Goal: Task Accomplishment & Management: Use online tool/utility

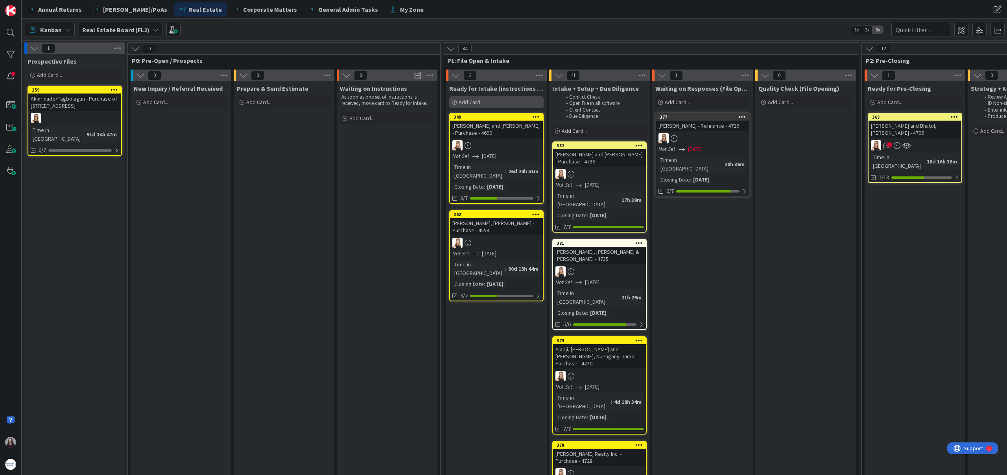
click at [482, 100] on span "Add Card..." at bounding box center [470, 102] width 25 height 7
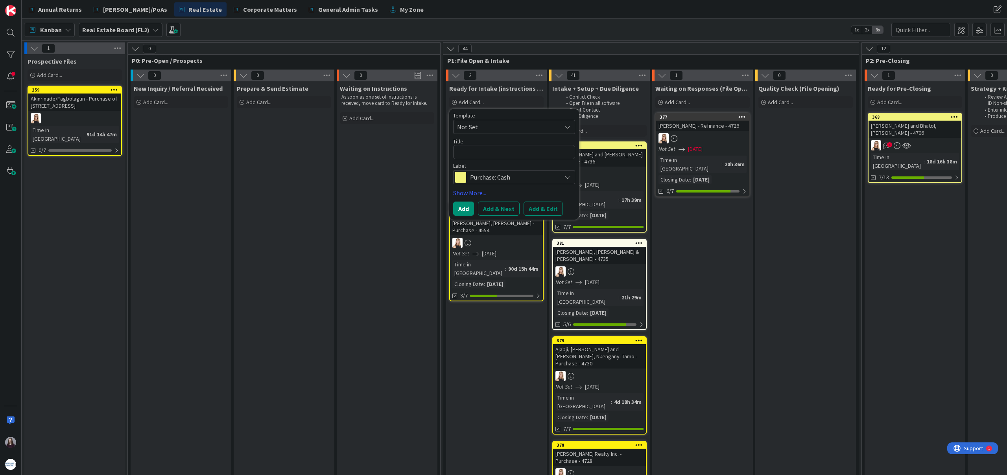
click at [519, 125] on span "Not Set" at bounding box center [506, 127] width 98 height 10
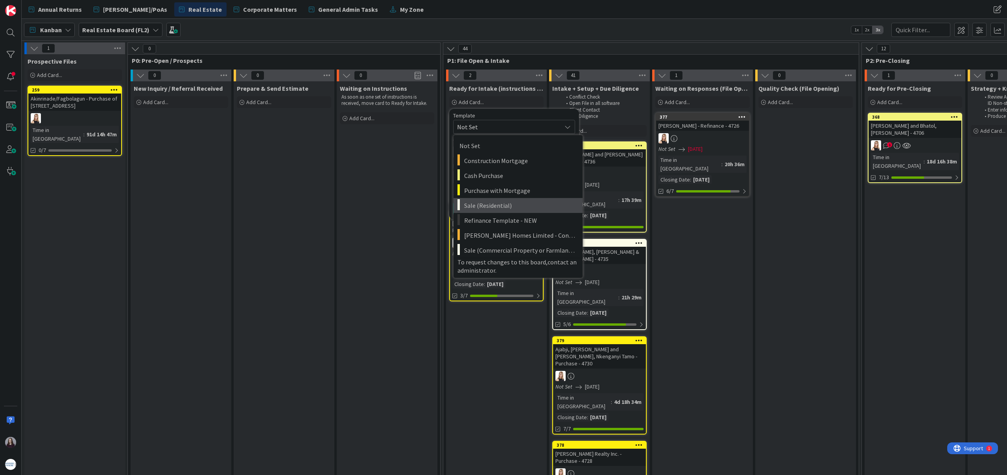
click at [501, 203] on span "Sale (Residential)" at bounding box center [520, 206] width 112 height 10
type textarea "x"
type textarea "Sale (Residential)"
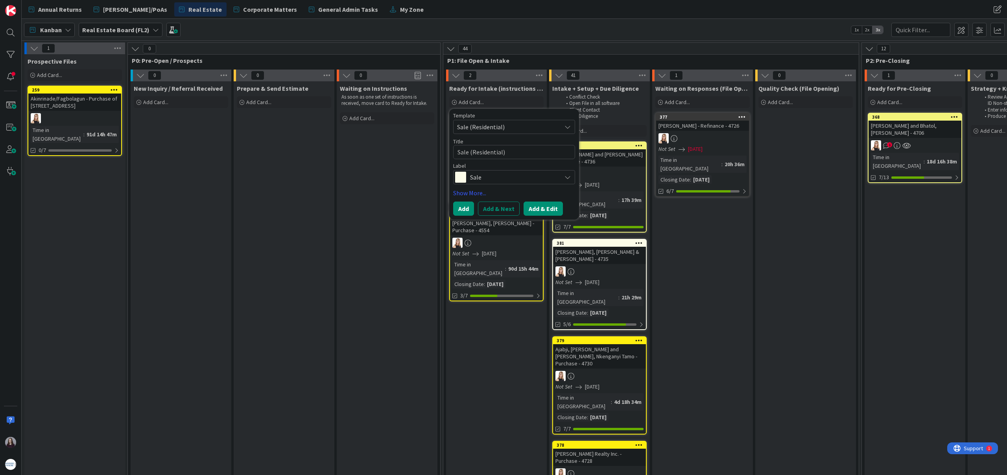
click at [547, 208] on button "Add & Edit" at bounding box center [542, 209] width 39 height 14
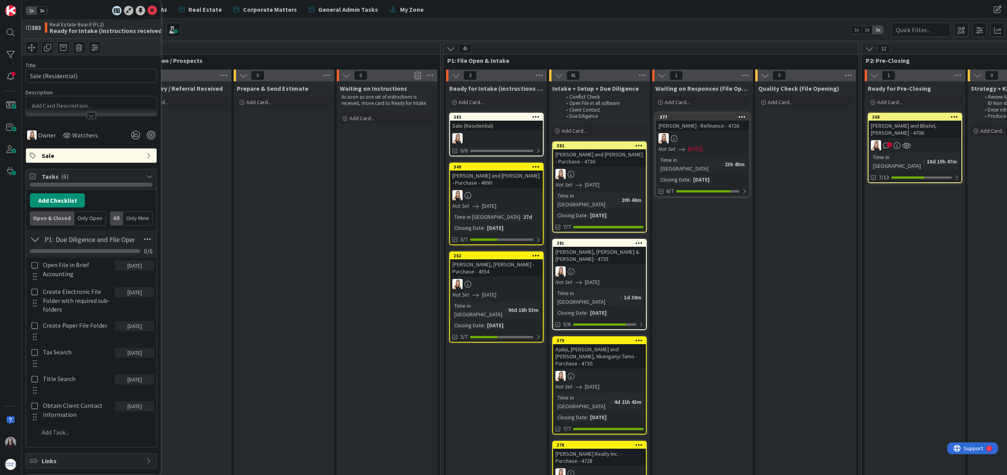
click at [66, 106] on p at bounding box center [91, 105] width 123 height 9
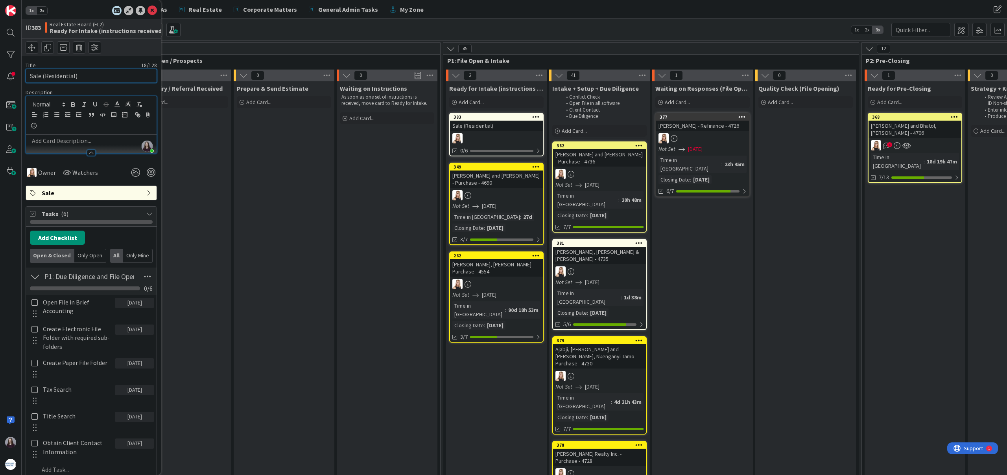
drag, startPoint x: 92, startPoint y: 80, endPoint x: 22, endPoint y: 77, distance: 70.8
click at [22, 77] on div "1x 2x ID 383 Real Estate Board (FL2) Ready for Intake (instructions received) T…" at bounding box center [91, 237] width 139 height 475
type input "[PERSON_NAME] - 4737"
click at [74, 144] on p at bounding box center [91, 140] width 123 height 9
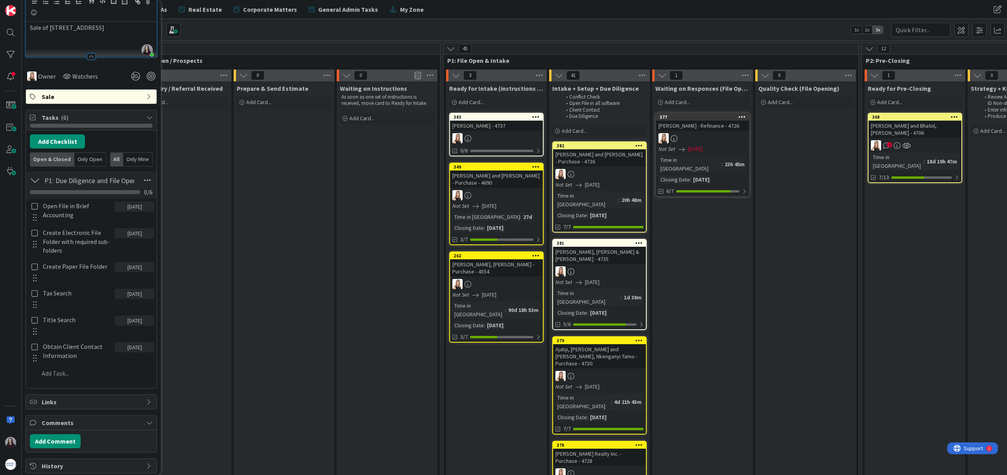
scroll to position [116, 0]
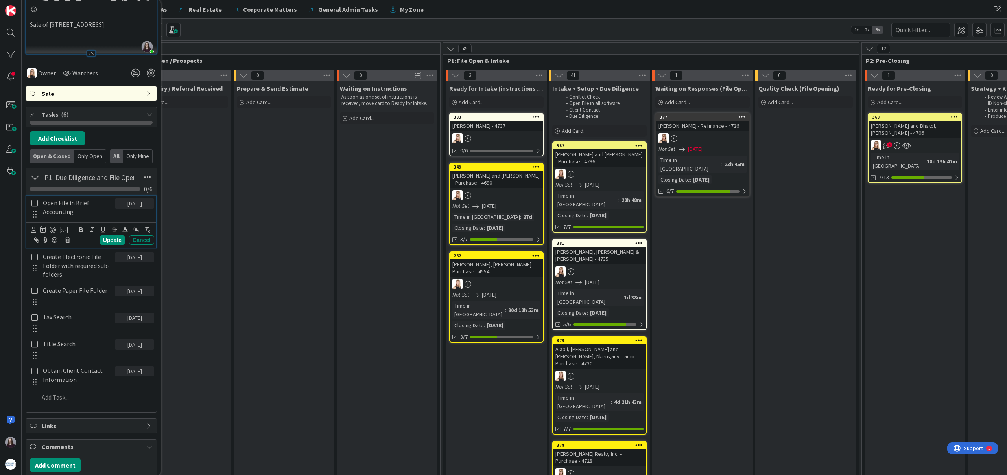
click at [33, 203] on icon at bounding box center [34, 203] width 6 height 7
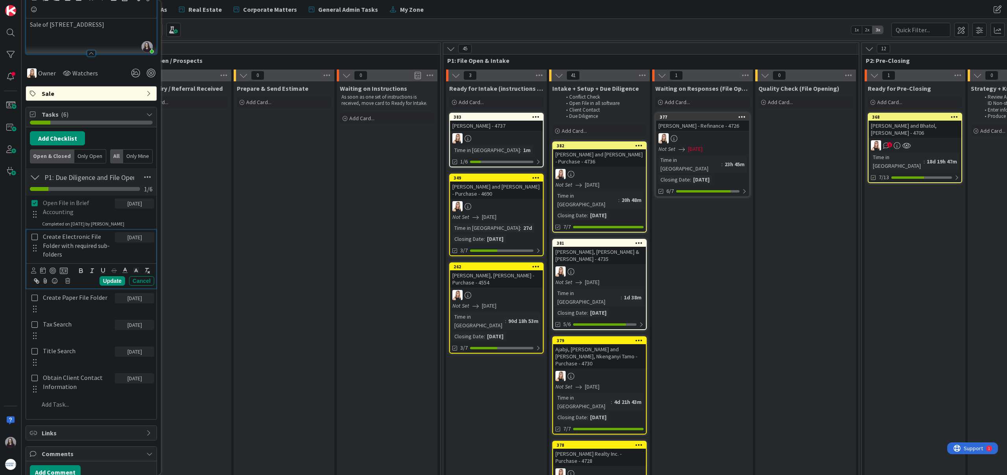
click at [33, 236] on icon at bounding box center [34, 237] width 6 height 7
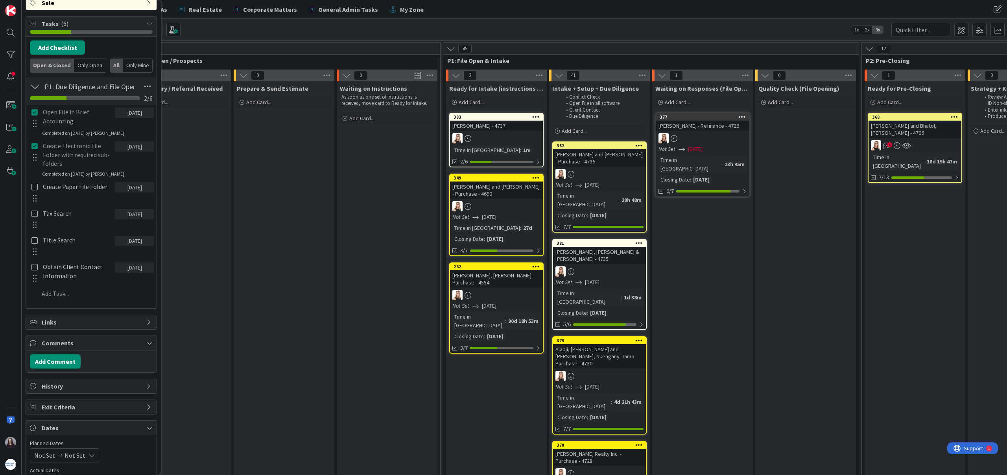
scroll to position [219, 0]
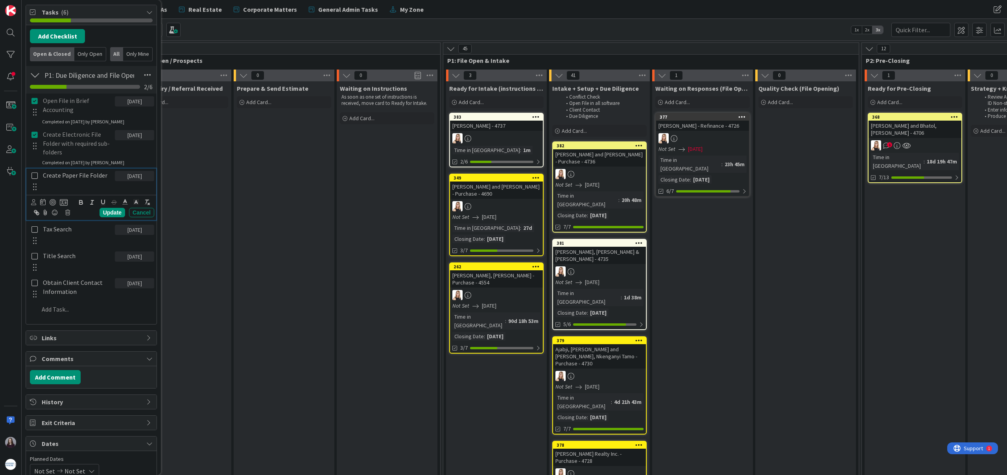
click at [35, 179] on icon at bounding box center [34, 175] width 6 height 7
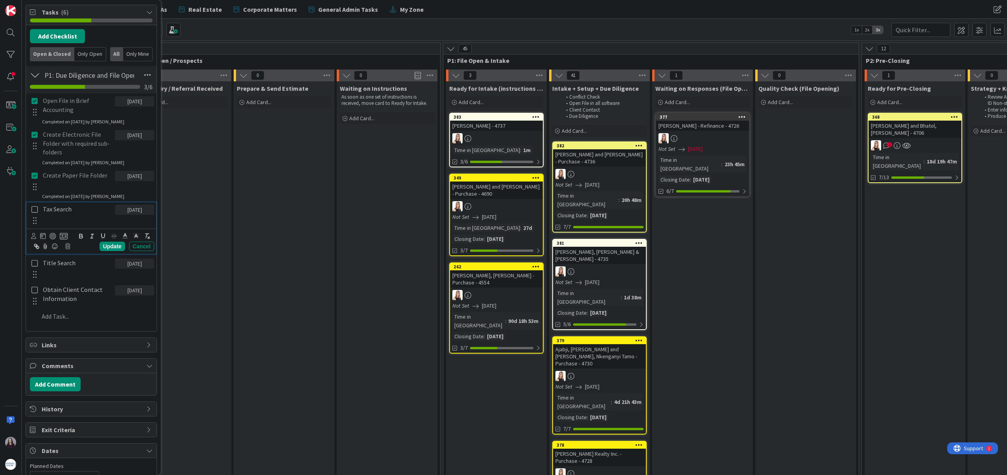
click at [35, 212] on icon at bounding box center [34, 209] width 6 height 7
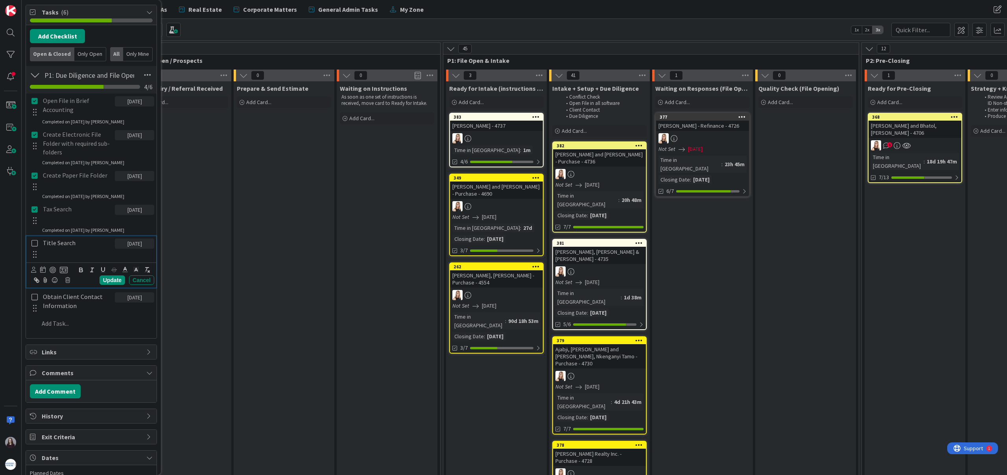
click at [35, 244] on icon at bounding box center [34, 243] width 6 height 7
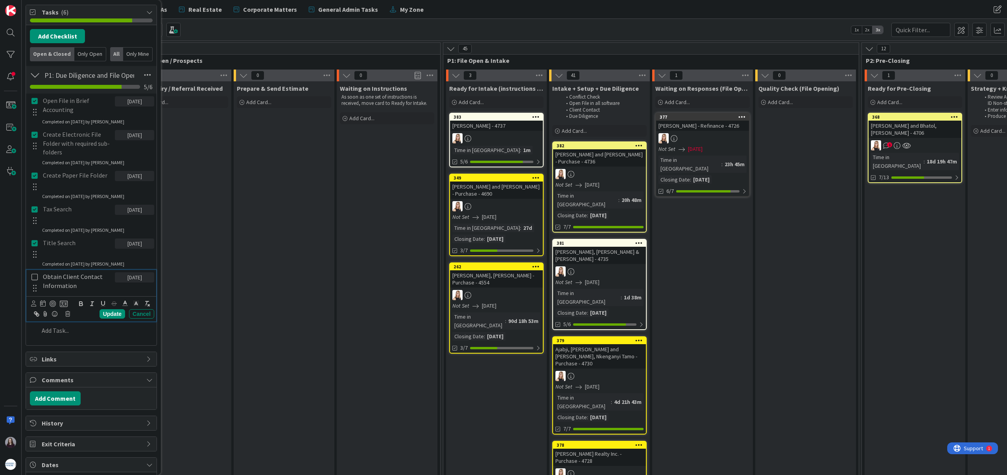
click at [34, 275] on icon at bounding box center [34, 277] width 6 height 7
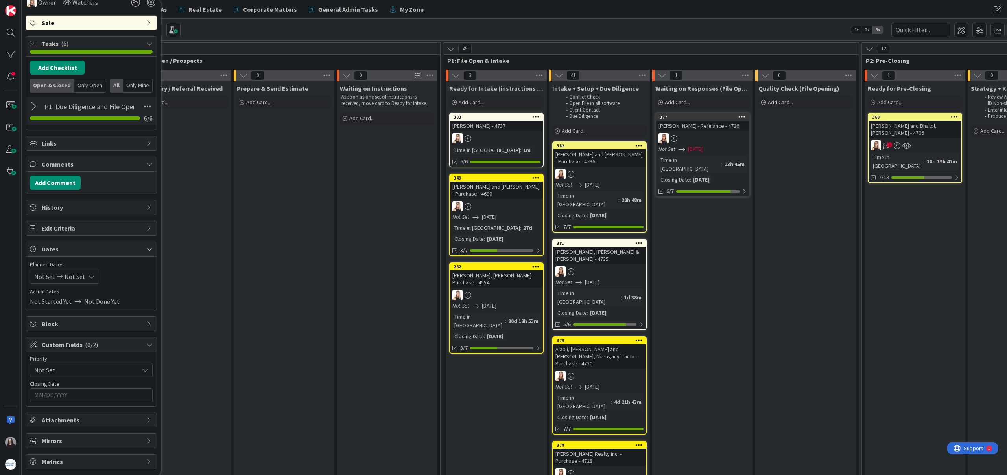
scroll to position [187, 0]
click at [92, 280] on div "Not Set Not Set" at bounding box center [64, 277] width 69 height 14
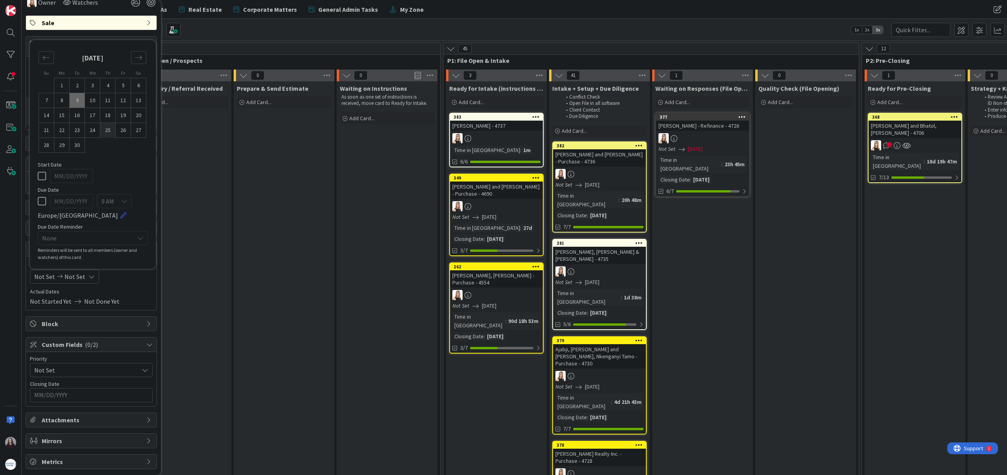
click at [108, 134] on td "25" at bounding box center [107, 130] width 15 height 15
type input "[DATE]"
click at [108, 134] on td "25" at bounding box center [107, 130] width 15 height 15
type input "[DATE]"
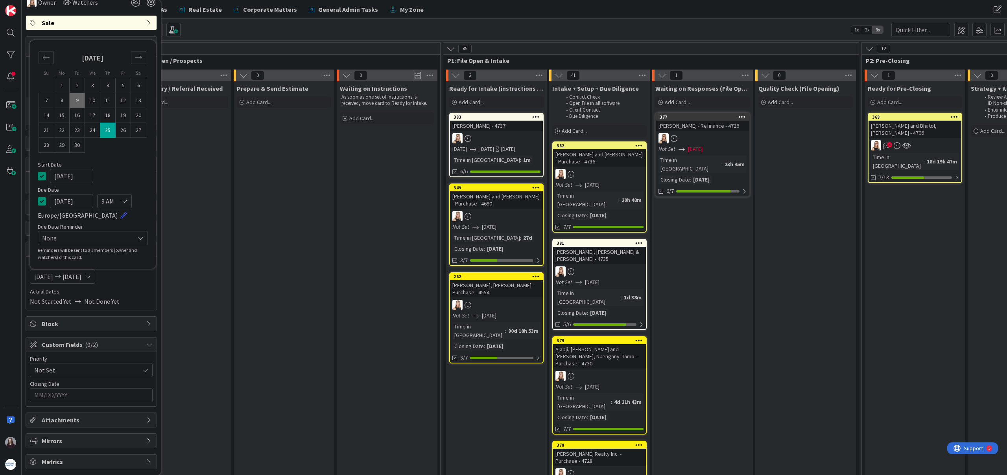
click at [41, 177] on icon at bounding box center [42, 175] width 8 height 9
click at [98, 401] on input "MM/DD/YYYY" at bounding box center [91, 395] width 114 height 13
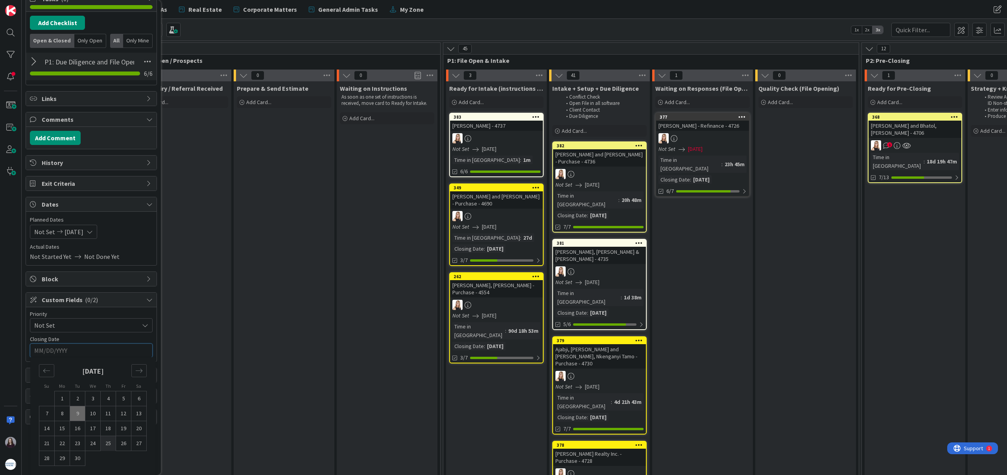
click at [107, 442] on td "25" at bounding box center [108, 443] width 15 height 15
type input "[DATE]"
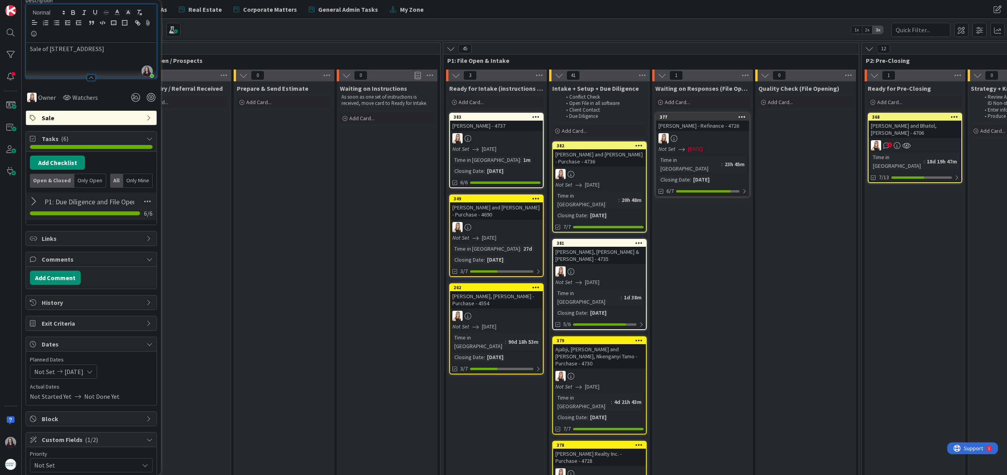
scroll to position [0, 0]
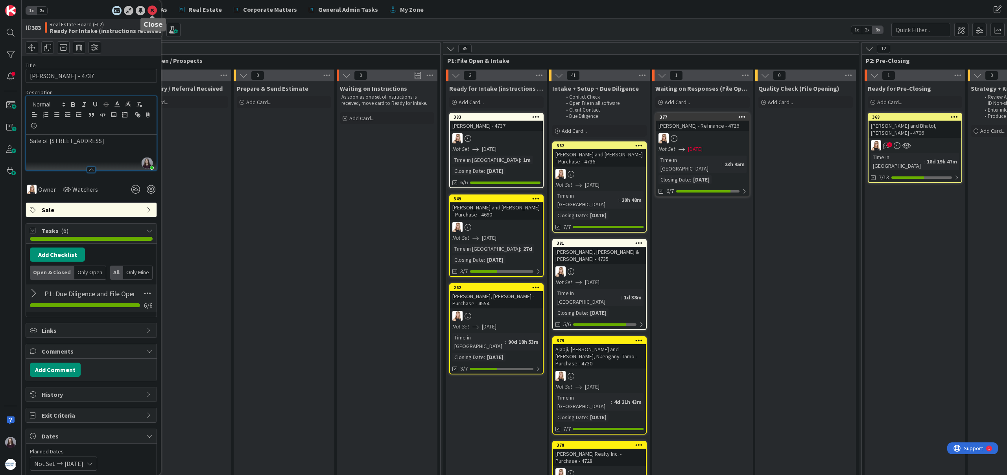
click at [151, 11] on icon at bounding box center [151, 10] width 9 height 9
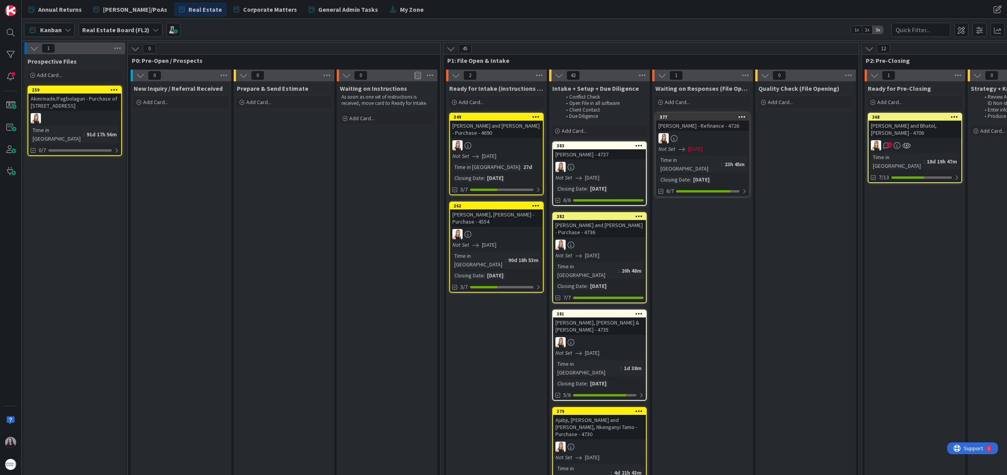
drag, startPoint x: 499, startPoint y: 116, endPoint x: 463, endPoint y: 6, distance: 116.5
click at [484, 102] on div "Add Card..." at bounding box center [496, 102] width 94 height 12
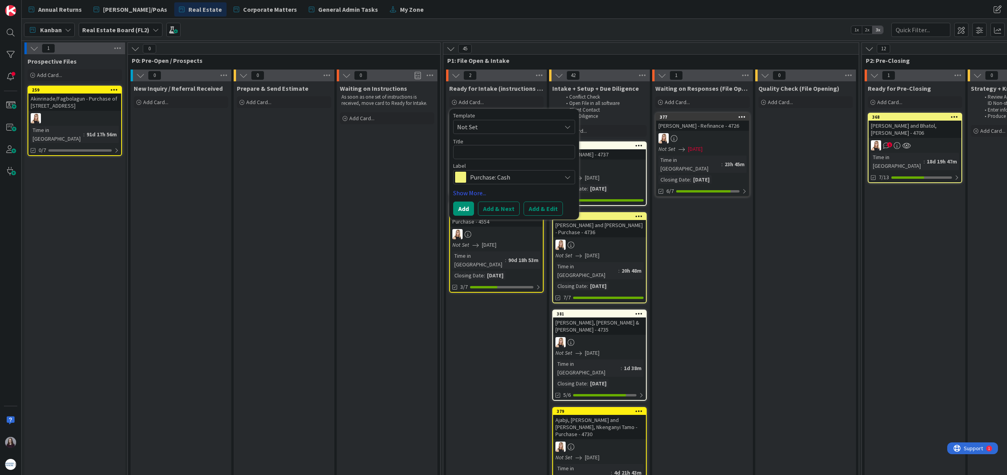
click at [516, 130] on span "Not Set" at bounding box center [506, 127] width 98 height 10
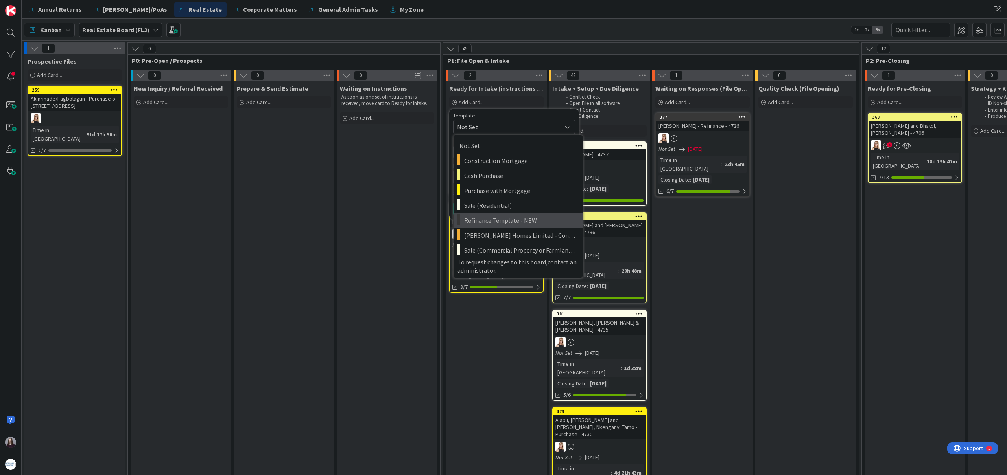
click at [505, 217] on span "Refinance Template - NEW" at bounding box center [520, 220] width 112 height 10
type textarea "x"
type textarea "Refinance Template - NEW"
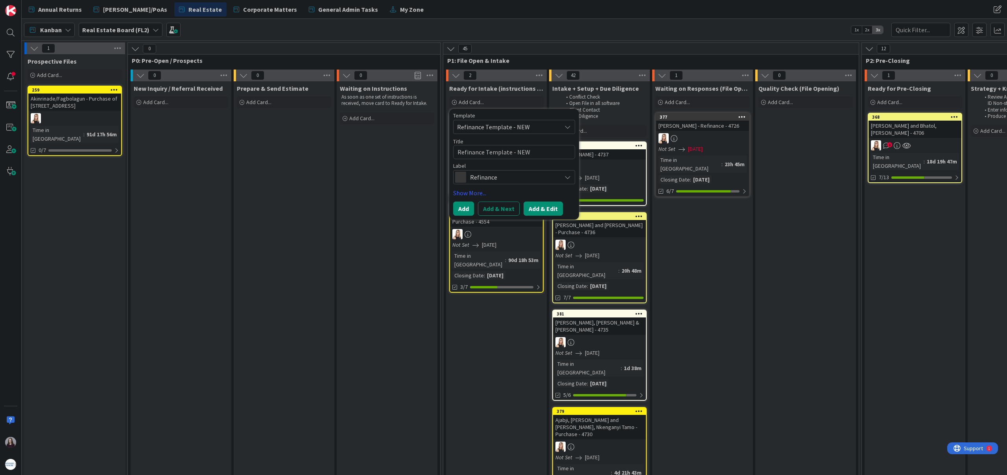
click at [539, 204] on button "Add & Edit" at bounding box center [542, 209] width 39 height 14
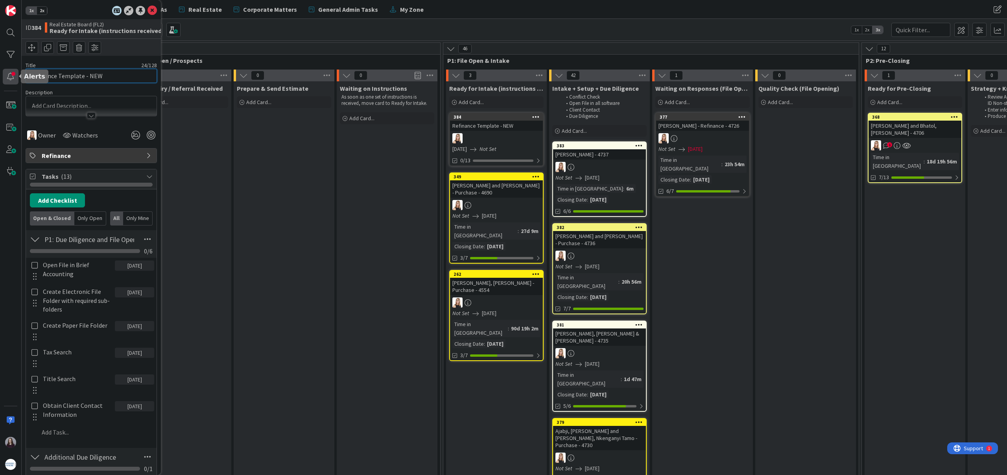
drag, startPoint x: 25, startPoint y: 71, endPoint x: 11, endPoint y: 69, distance: 14.6
click at [9, 70] on div "1x 2x ID 384 Real Estate Board (FL2) Ready for Intake (instructions received) T…" at bounding box center [11, 237] width 22 height 475
type input "[PERSON_NAME] - 4738"
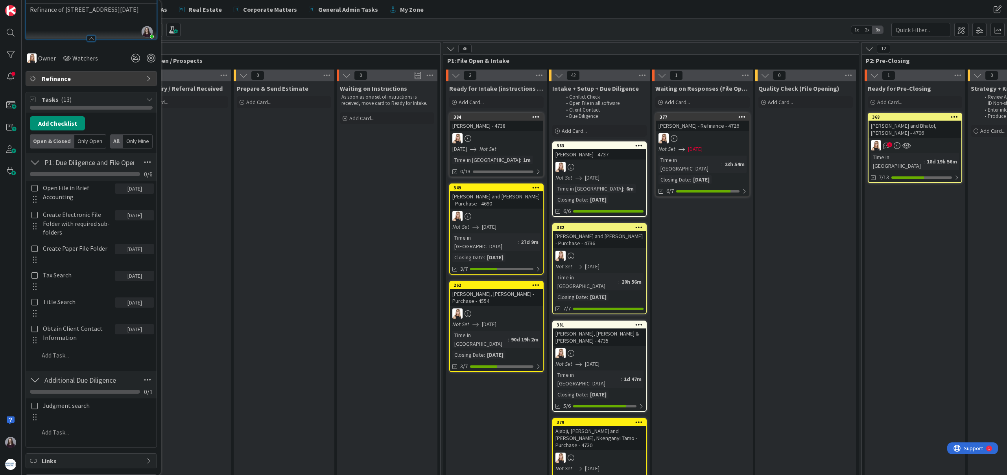
scroll to position [140, 0]
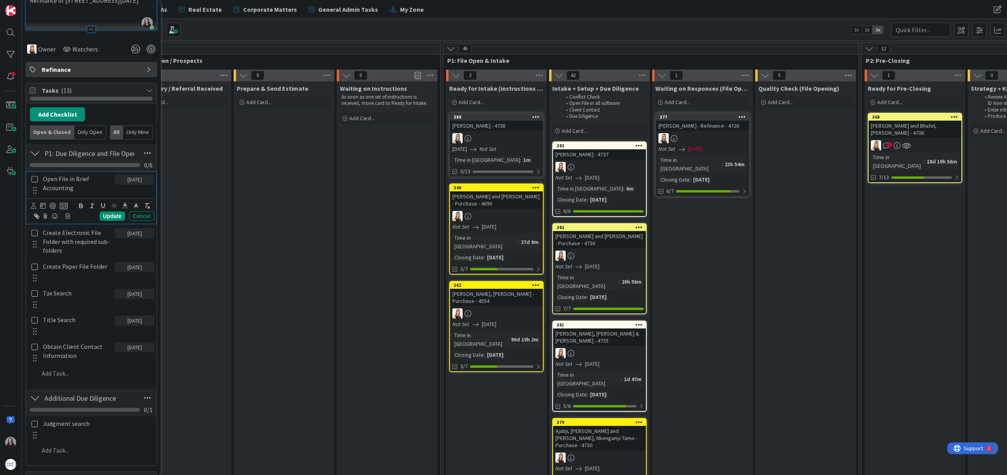
click at [35, 180] on icon at bounding box center [34, 179] width 6 height 7
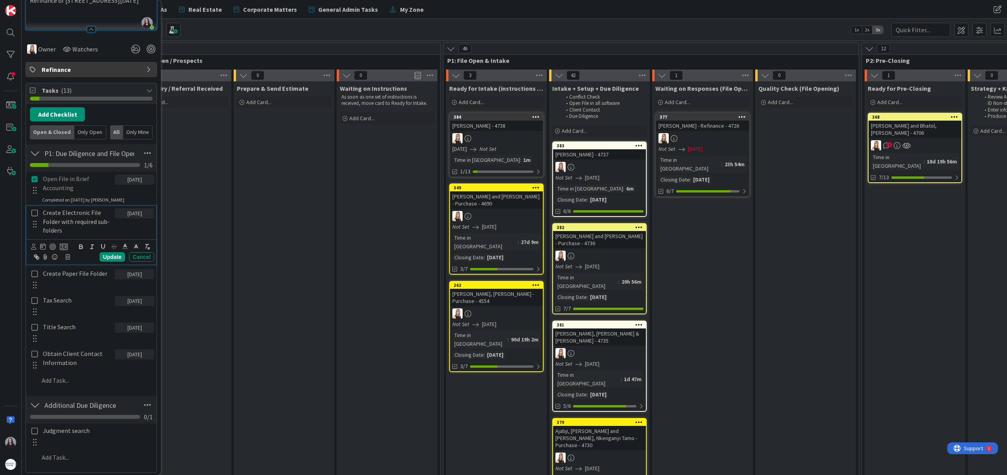
click at [37, 212] on icon at bounding box center [34, 213] width 6 height 7
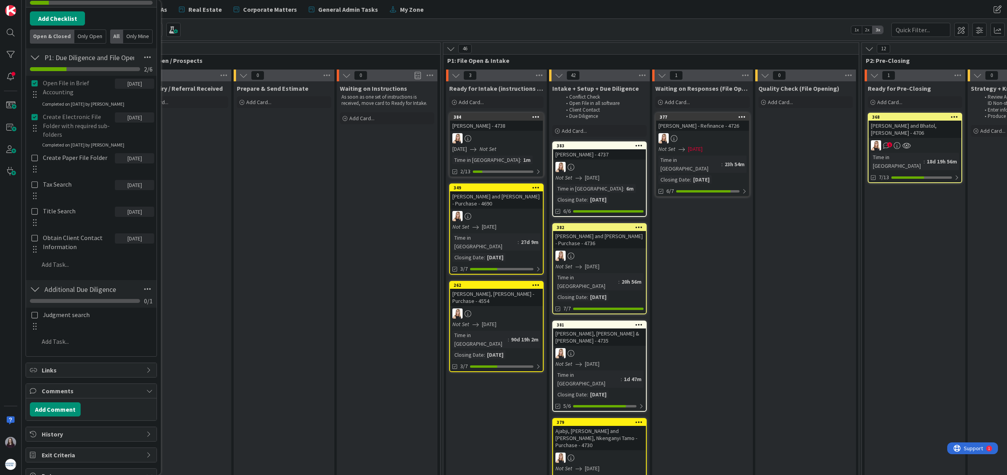
scroll to position [240, 0]
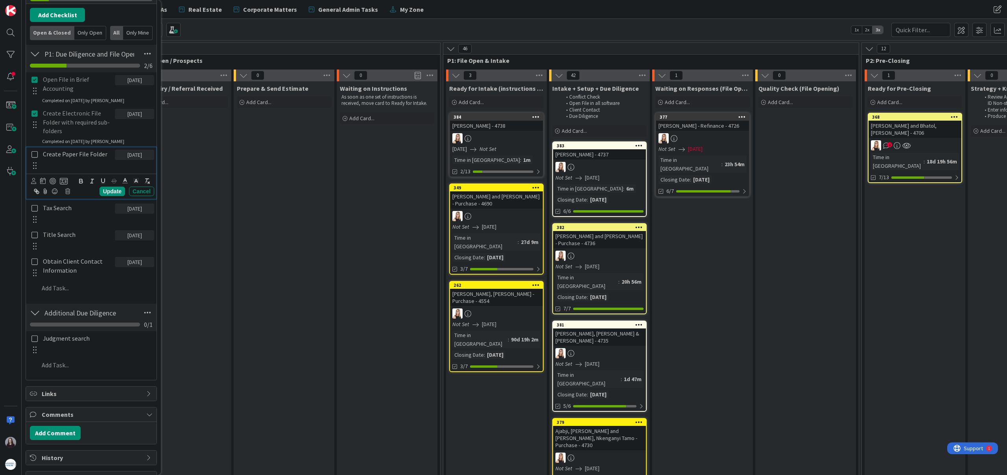
click at [34, 155] on icon at bounding box center [34, 154] width 6 height 7
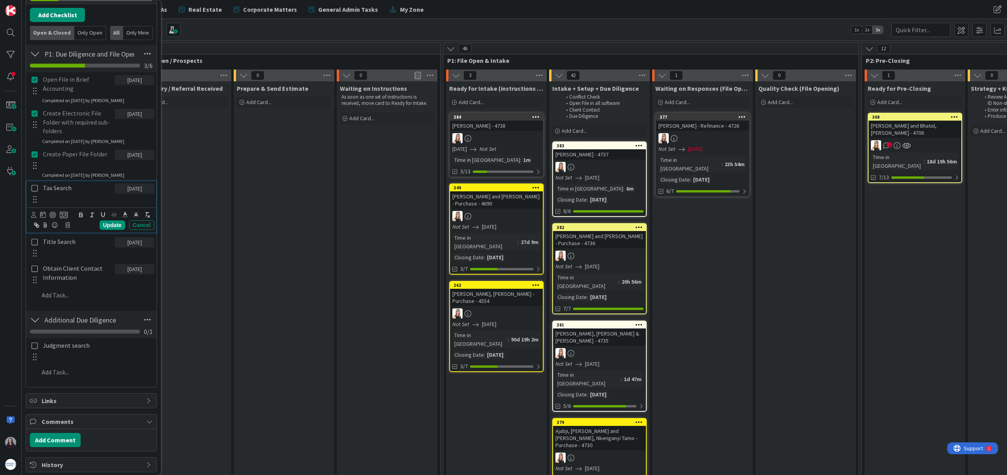
click at [35, 191] on icon at bounding box center [34, 188] width 6 height 7
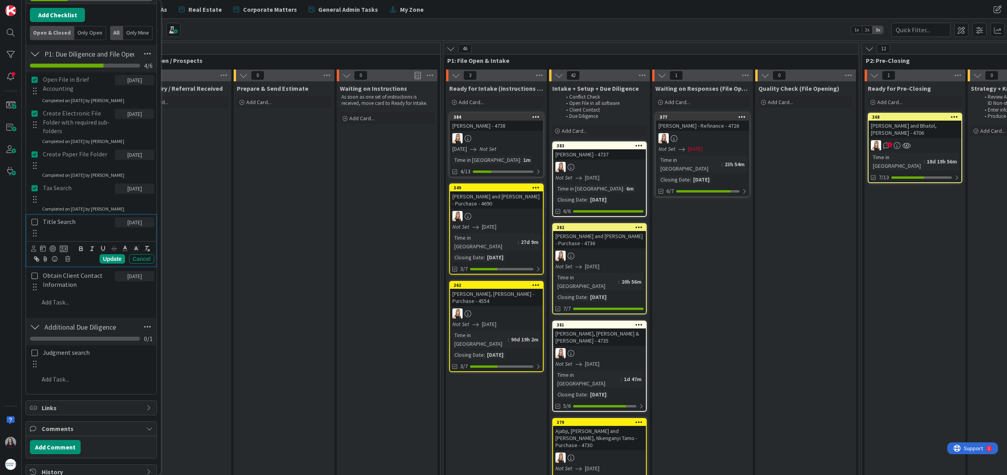
click at [33, 223] on icon at bounding box center [34, 222] width 6 height 7
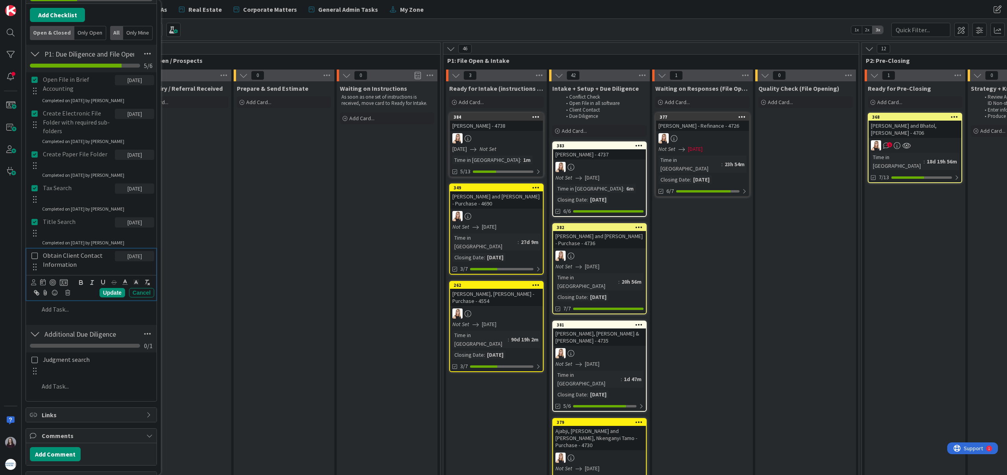
click at [31, 256] on icon at bounding box center [34, 255] width 6 height 7
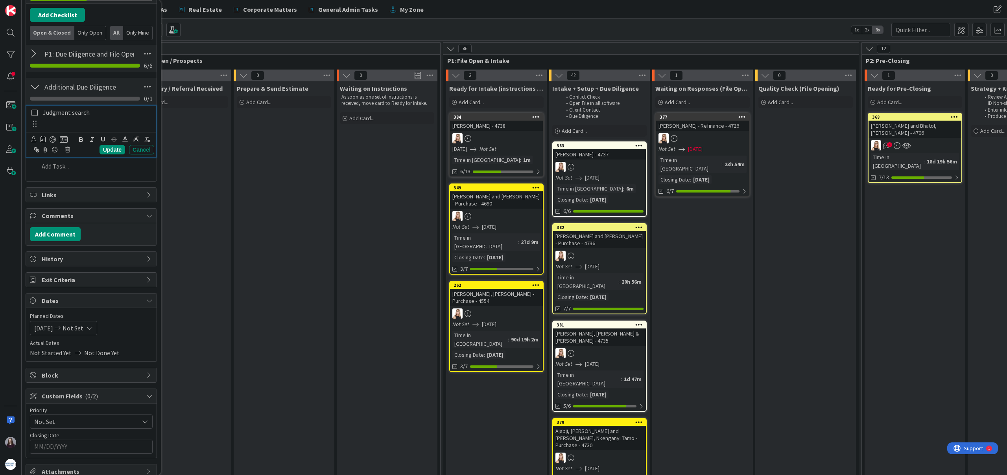
click at [33, 115] on icon at bounding box center [34, 112] width 6 height 7
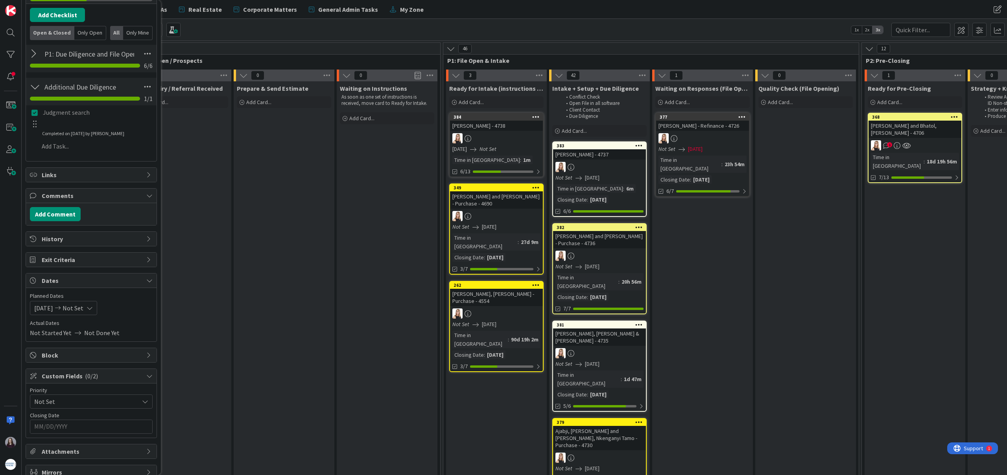
scroll to position [220, 0]
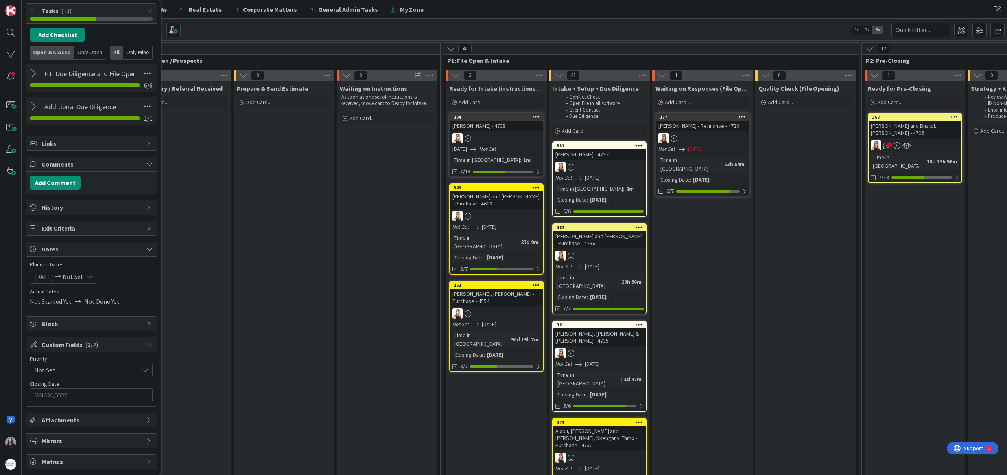
click at [93, 277] on icon at bounding box center [90, 277] width 6 height 6
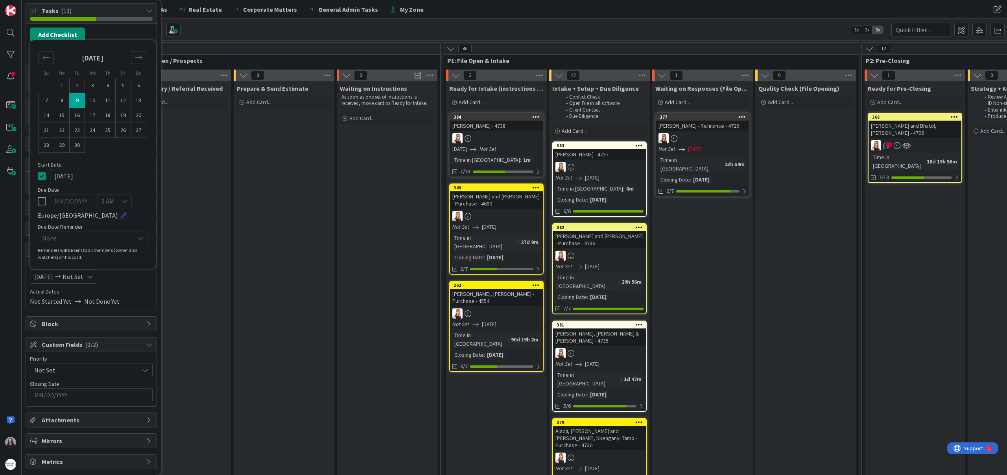
click at [93, 276] on icon at bounding box center [90, 277] width 6 height 6
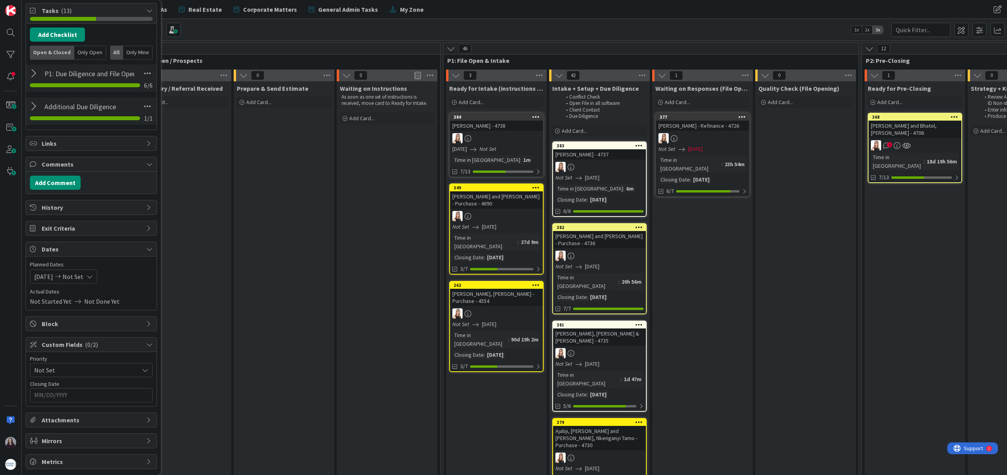
click at [93, 276] on icon at bounding box center [90, 277] width 6 height 6
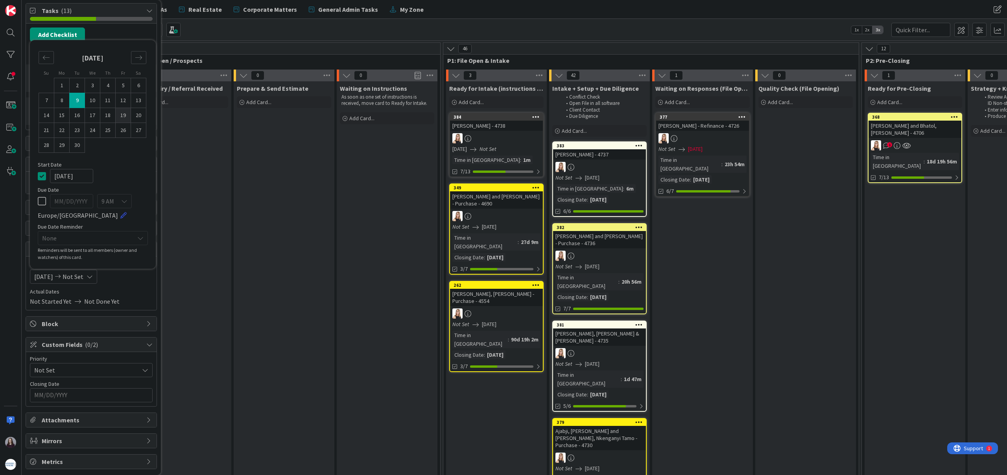
click at [122, 114] on td "19" at bounding box center [123, 115] width 15 height 15
type input "[DATE]"
click at [122, 114] on td "19" at bounding box center [123, 115] width 15 height 15
type input "[DATE]"
click at [39, 180] on icon at bounding box center [42, 175] width 8 height 9
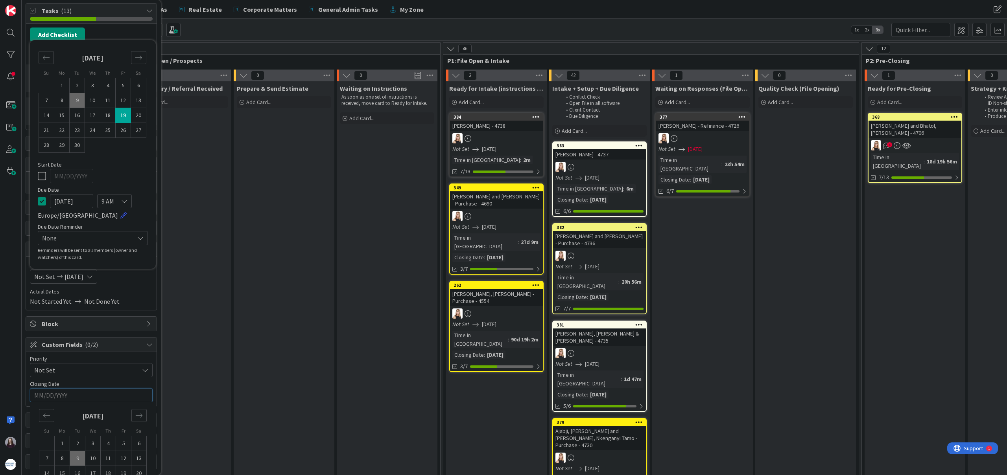
click at [106, 393] on input "MM/DD/YYYY" at bounding box center [91, 395] width 114 height 13
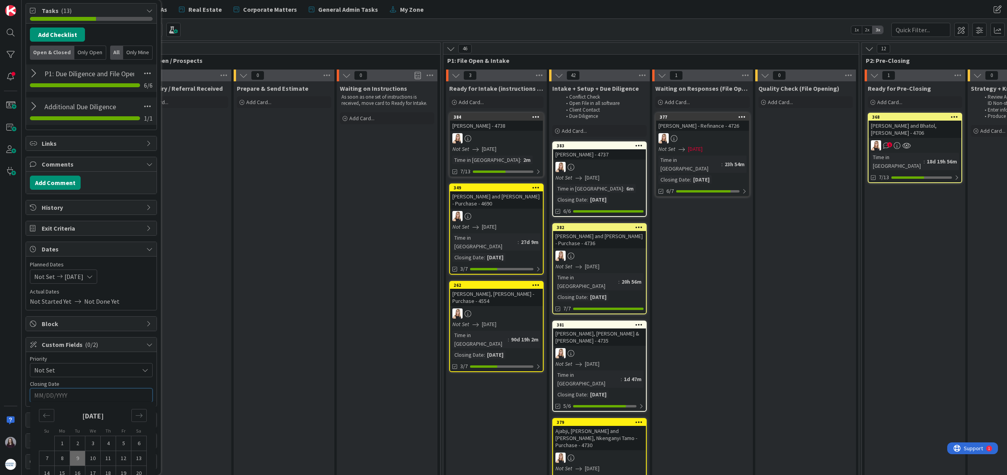
scroll to position [265, 0]
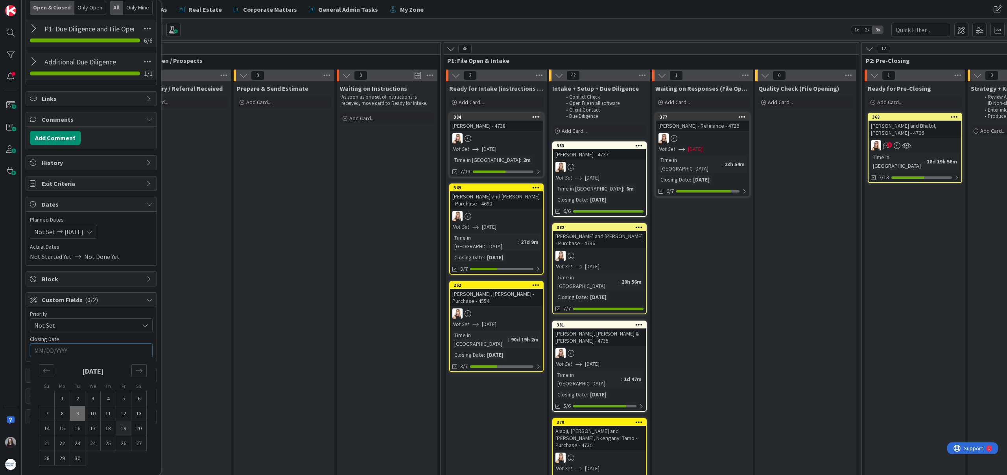
click at [124, 427] on td "19" at bounding box center [123, 428] width 15 height 15
type input "[DATE]"
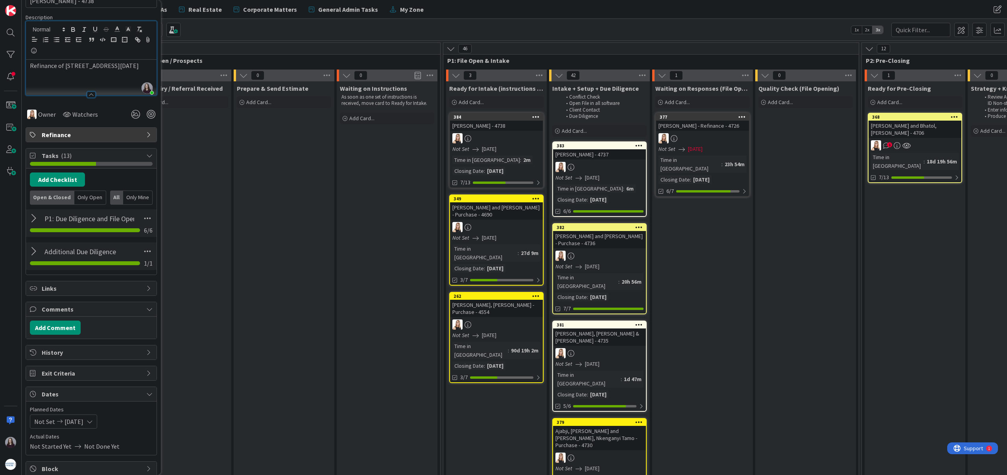
scroll to position [0, 0]
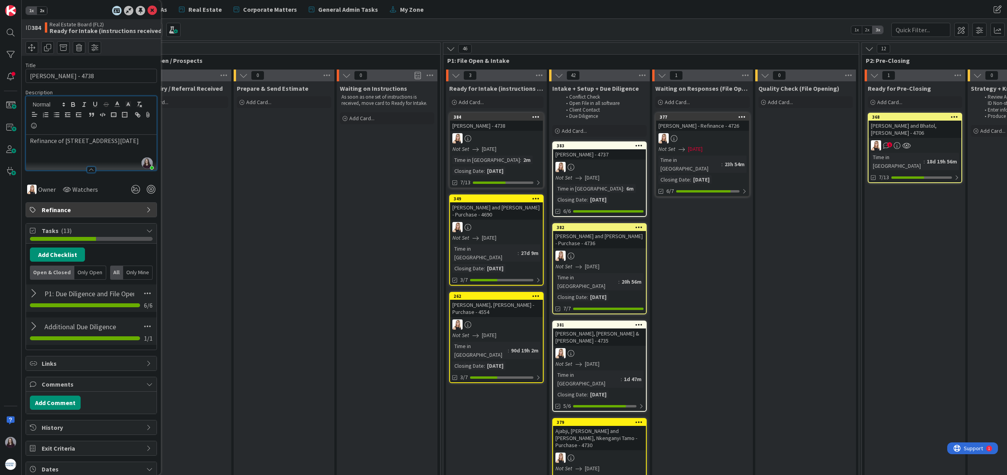
click at [150, 9] on icon at bounding box center [151, 10] width 9 height 9
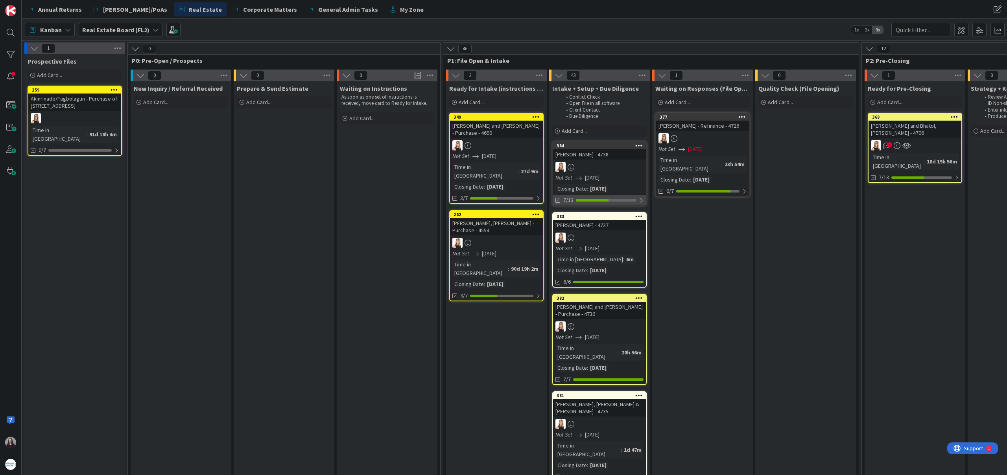
click at [639, 204] on div at bounding box center [641, 200] width 5 height 6
click at [490, 106] on div "Add Card..." at bounding box center [496, 102] width 94 height 12
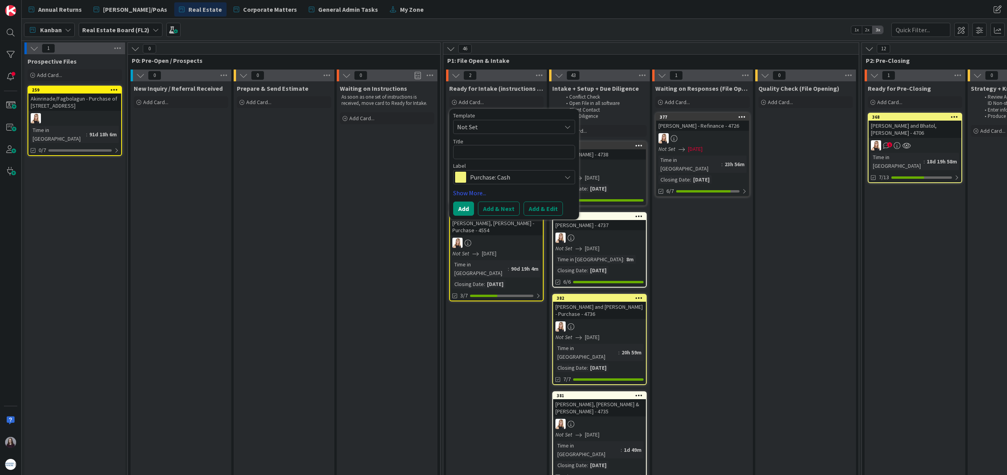
click at [495, 130] on span "Not Set" at bounding box center [506, 127] width 98 height 10
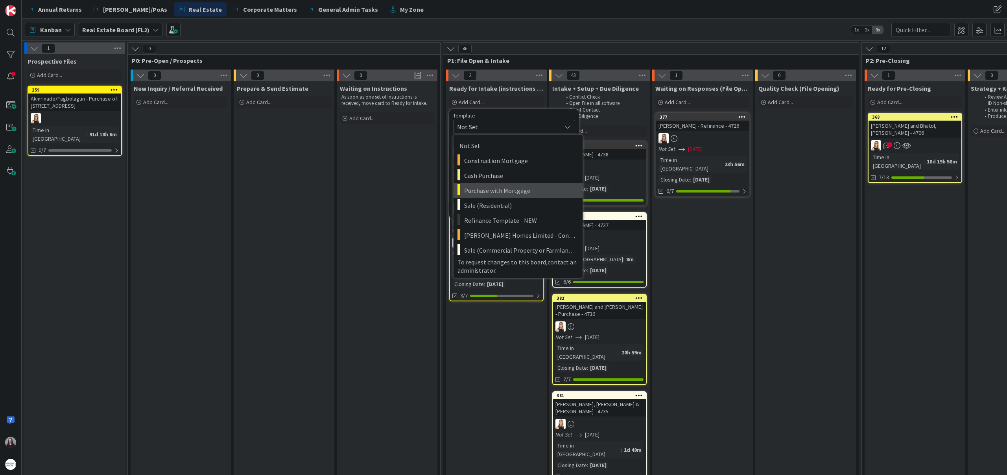
click at [504, 190] on span "Purchase with Mortgage" at bounding box center [520, 191] width 112 height 10
type textarea "x"
type textarea "Purchase with Mortgage"
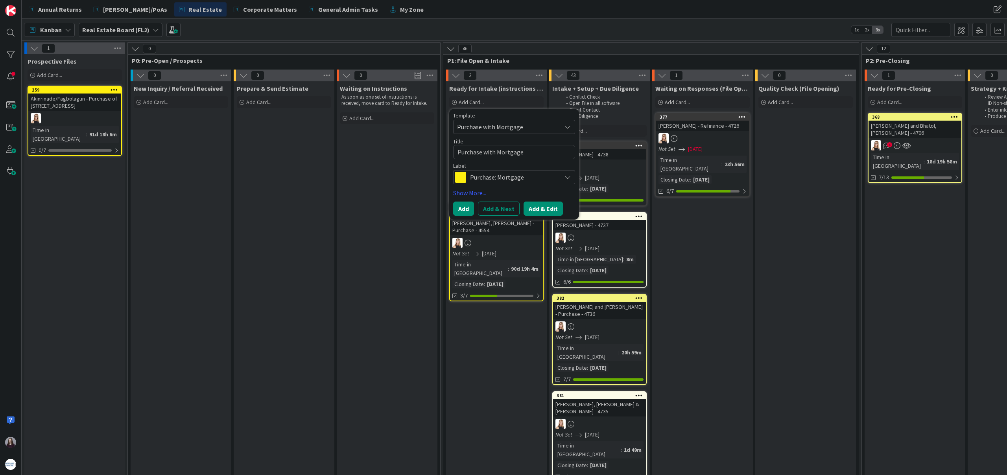
click at [540, 206] on button "Add & Edit" at bounding box center [542, 209] width 39 height 14
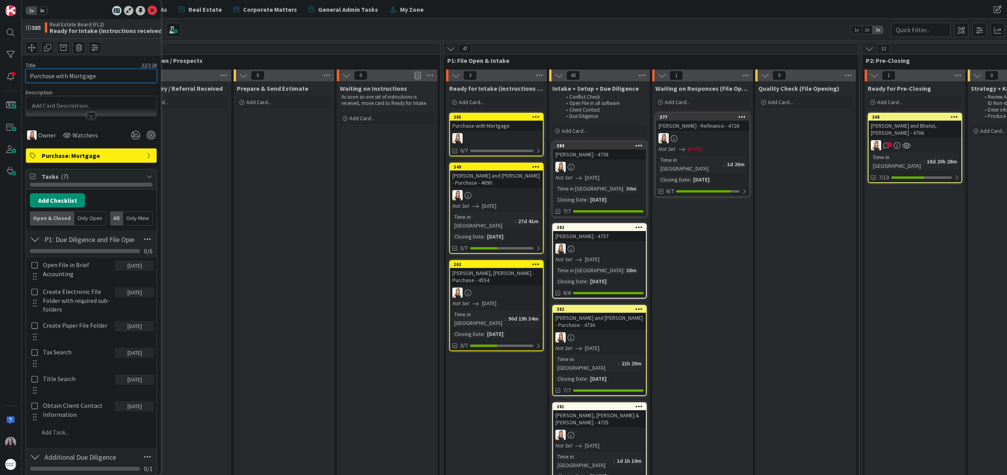
drag, startPoint x: 98, startPoint y: 78, endPoint x: 49, endPoint y: 75, distance: 48.9
click at [40, 76] on input "Purchase with Mortgage" at bounding box center [91, 76] width 131 height 14
type input "P"
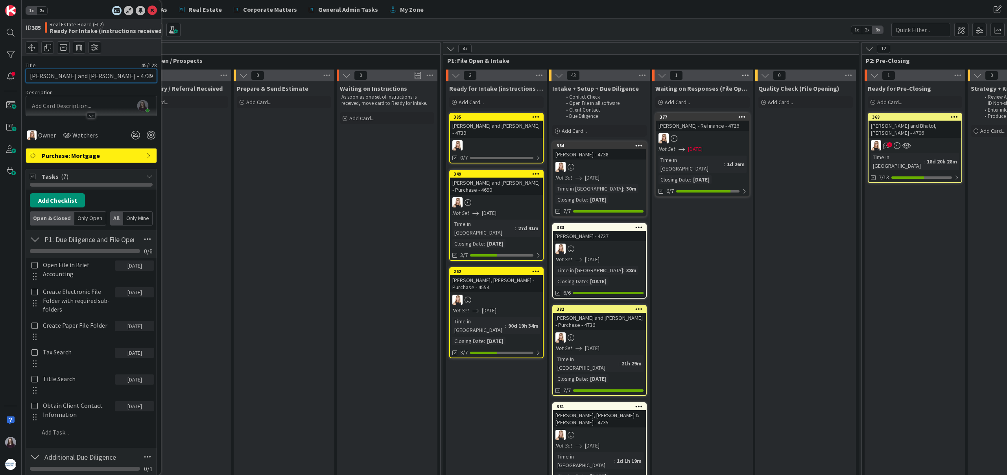
type input "Riess, Chantelle and Nathan - Purchase - 4739"
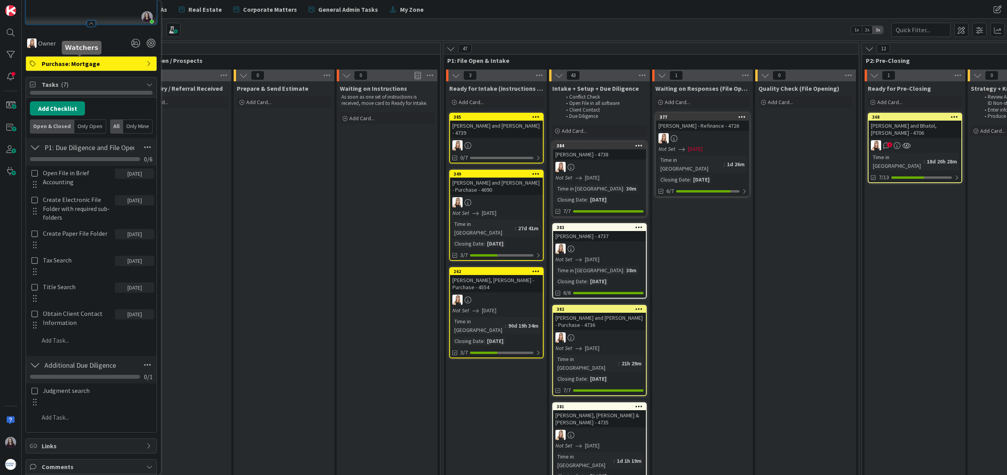
scroll to position [156, 0]
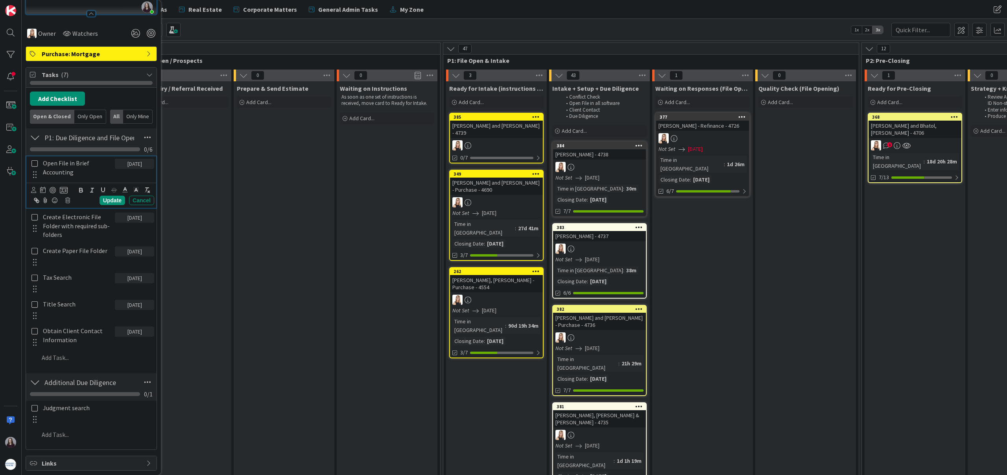
click at [31, 163] on icon at bounding box center [34, 163] width 6 height 7
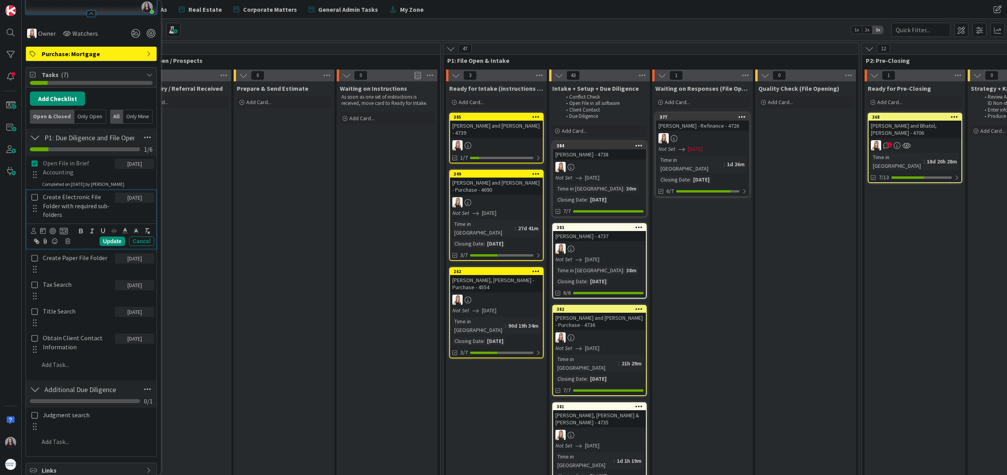
click at [33, 197] on icon at bounding box center [34, 197] width 6 height 7
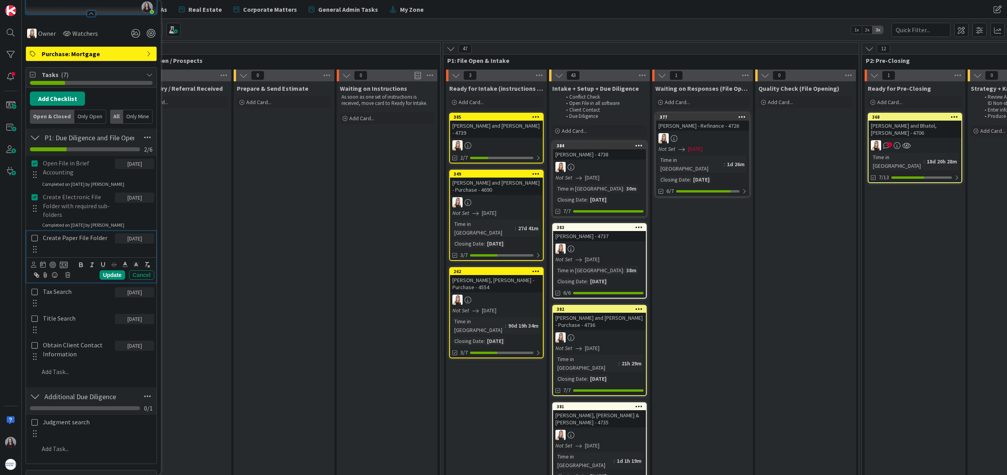
click at [35, 240] on icon at bounding box center [34, 238] width 6 height 7
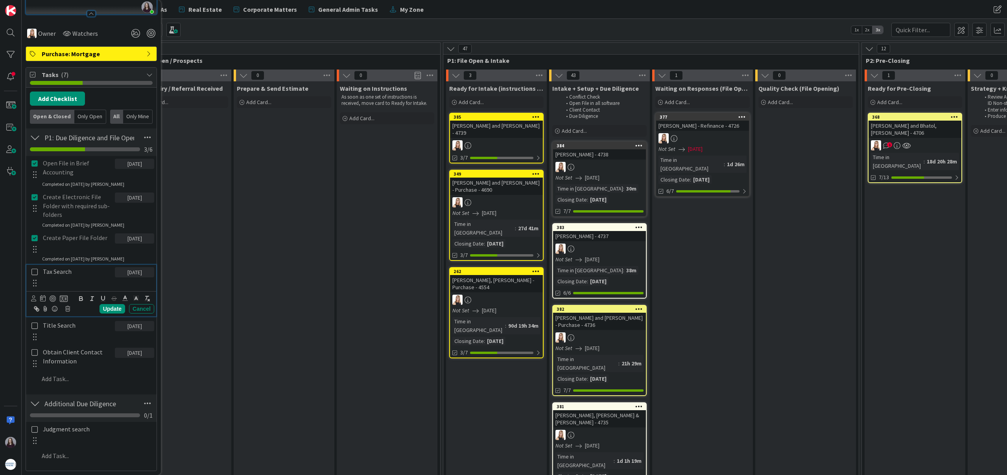
click at [35, 272] on icon at bounding box center [34, 272] width 6 height 7
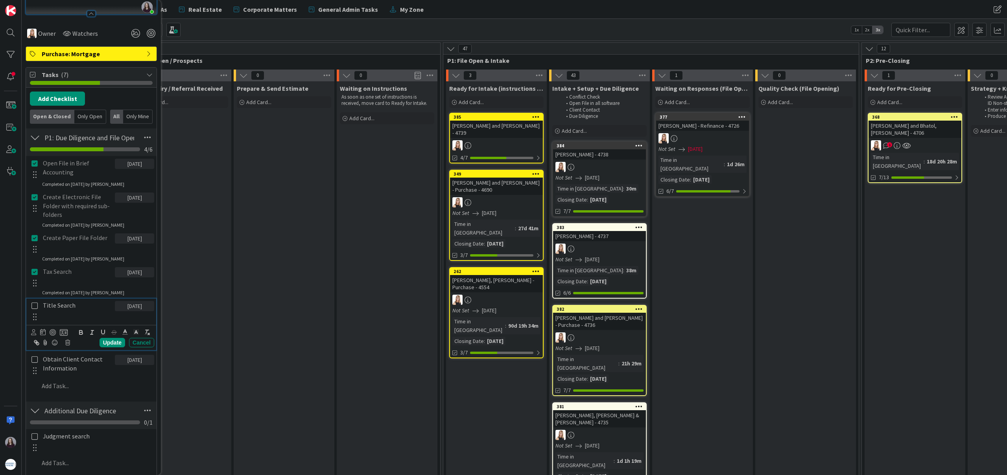
click at [35, 306] on icon at bounding box center [34, 305] width 6 height 7
click at [35, 341] on icon at bounding box center [34, 339] width 6 height 7
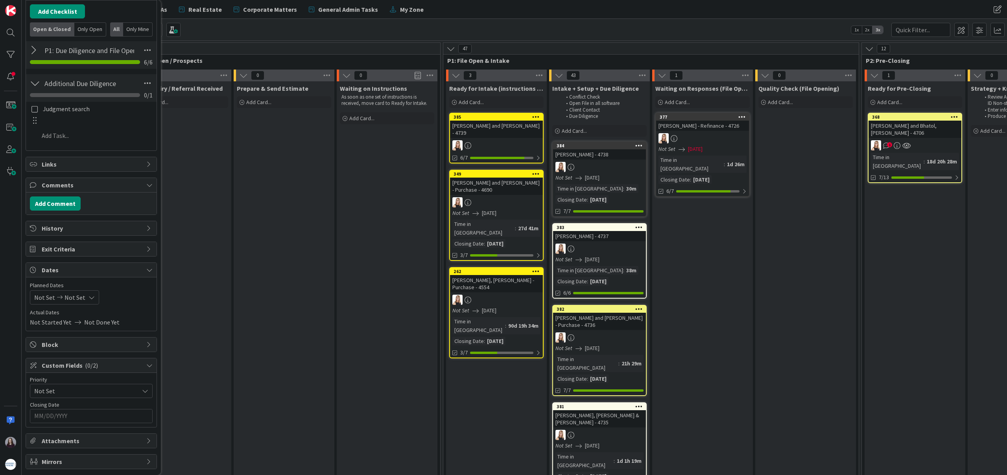
scroll to position [264, 0]
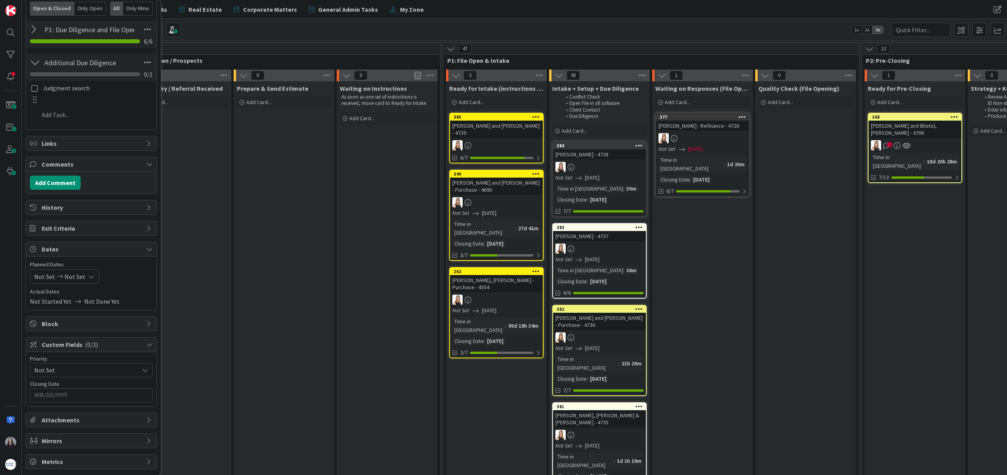
click at [80, 278] on span "Not Set" at bounding box center [74, 276] width 21 height 9
click at [61, 359] on td "15" at bounding box center [61, 360] width 15 height 15
type input "[DATE]"
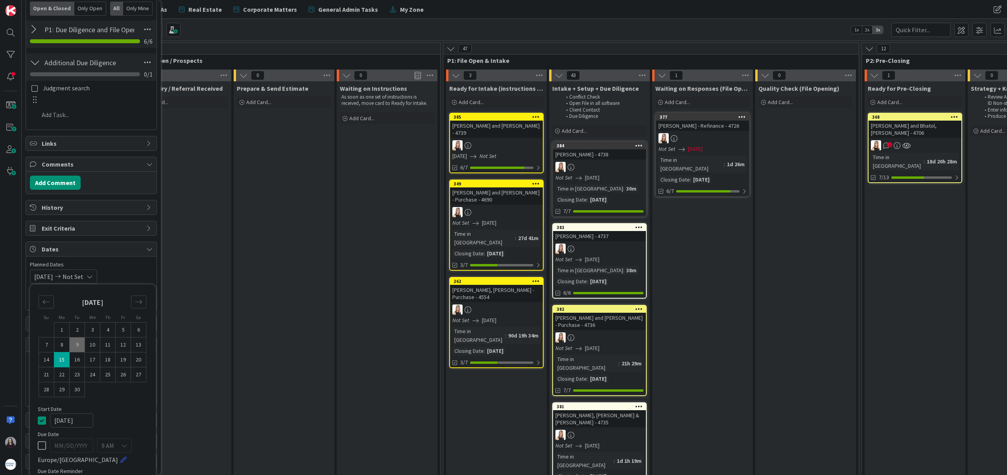
click at [61, 359] on td "15" at bounding box center [61, 360] width 15 height 15
type input "[DATE]"
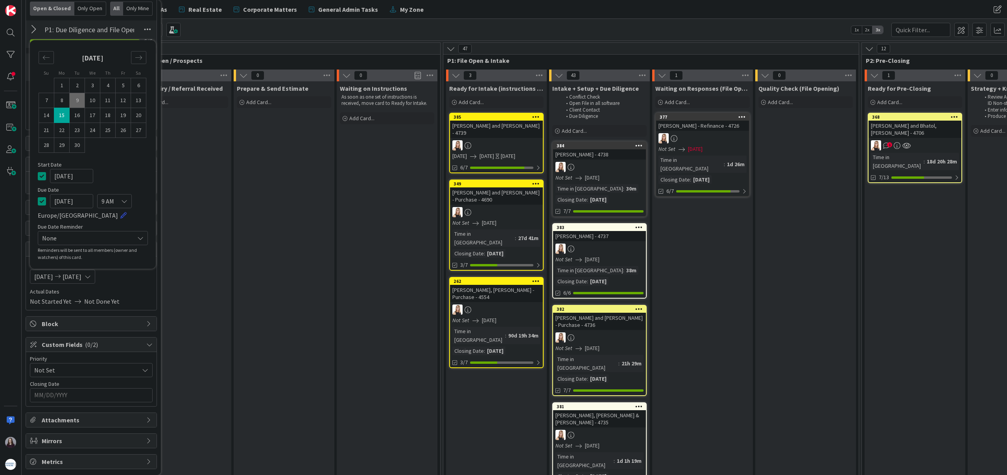
click at [42, 173] on icon at bounding box center [42, 175] width 8 height 9
click at [91, 395] on input "MM/DD/YYYY" at bounding box center [91, 395] width 114 height 13
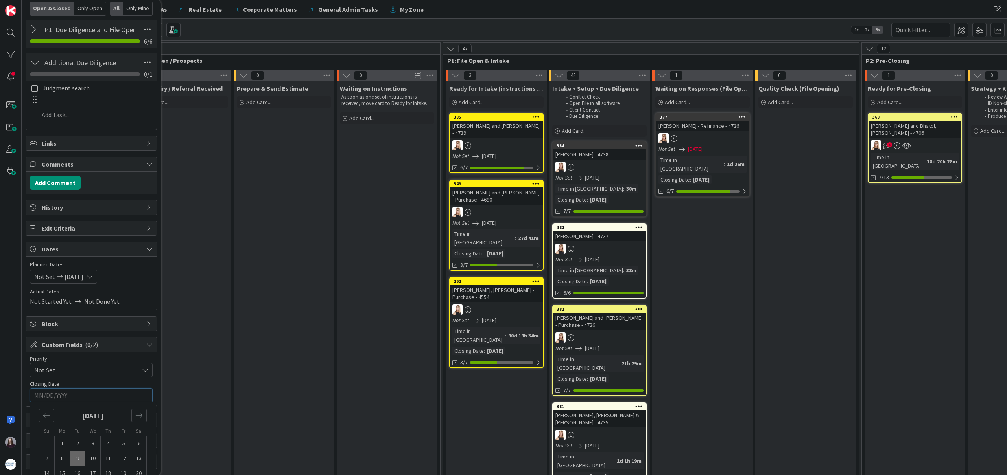
scroll to position [309, 0]
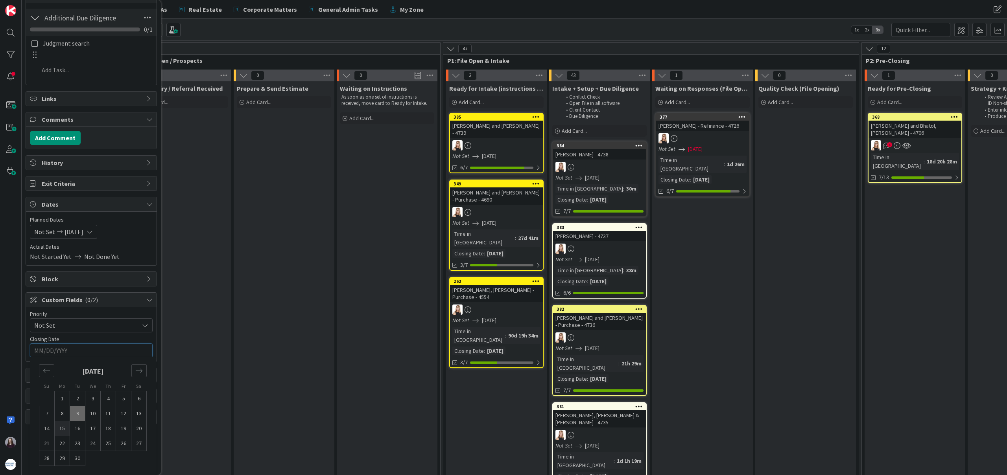
click at [62, 427] on td "15" at bounding box center [62, 428] width 15 height 15
type input "[DATE]"
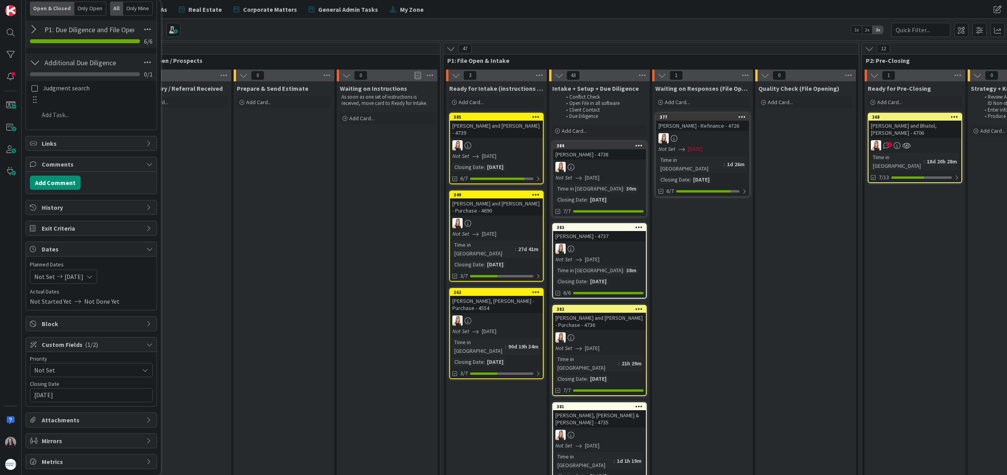
scroll to position [0, 0]
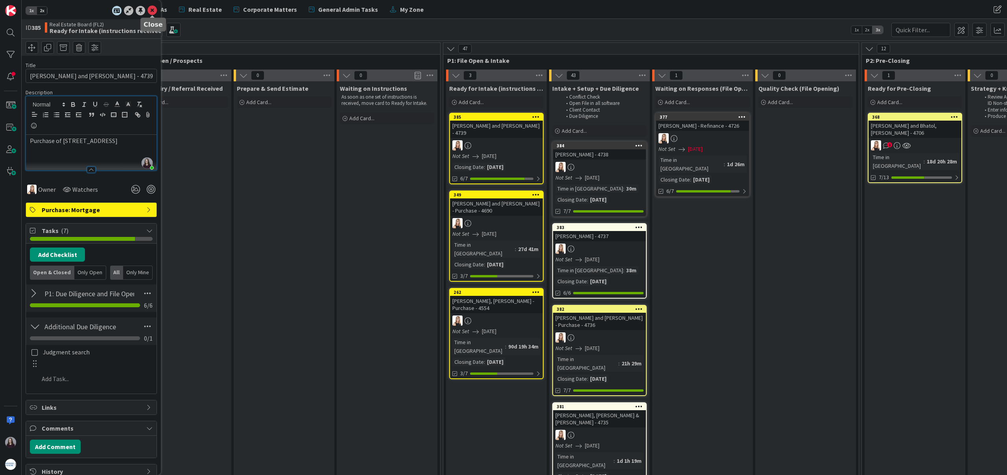
click at [150, 7] on icon at bounding box center [151, 10] width 9 height 9
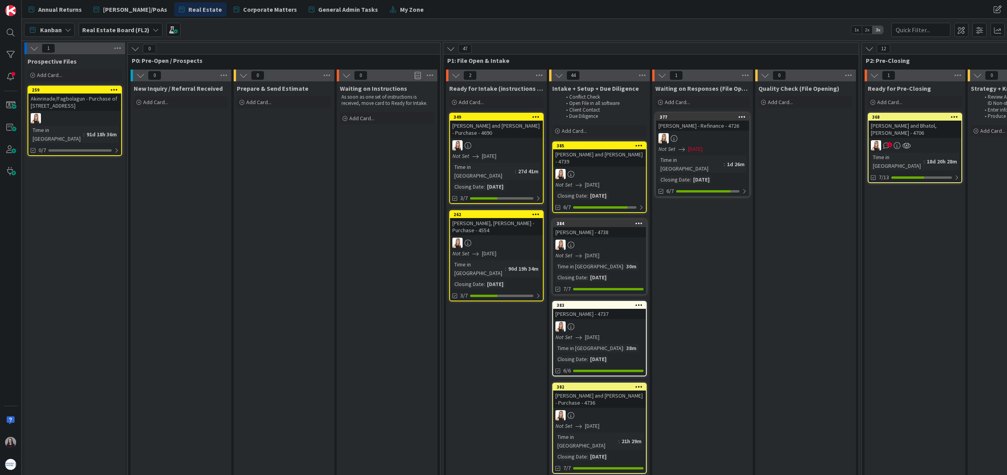
drag, startPoint x: 489, startPoint y: 115, endPoint x: 644, endPoint y: 4, distance: 191.0
